Goal: Navigation & Orientation: Go to known website

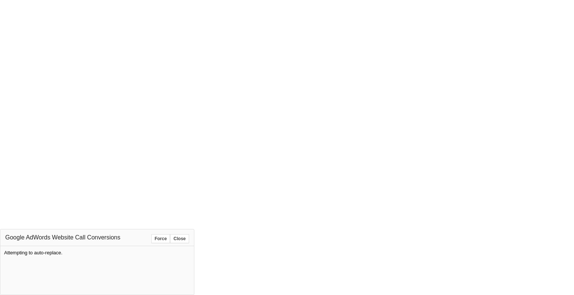
click at [158, 238] on button "Force" at bounding box center [160, 239] width 19 height 9
click at [160, 239] on button "Force" at bounding box center [160, 239] width 19 height 9
